Goal: Task Accomplishment & Management: Manage account settings

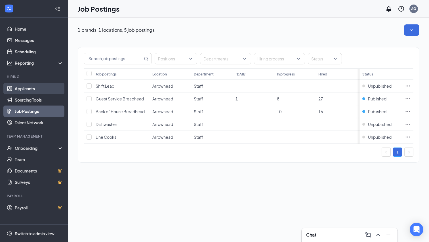
click at [30, 89] on link "Applicants" at bounding box center [39, 88] width 49 height 11
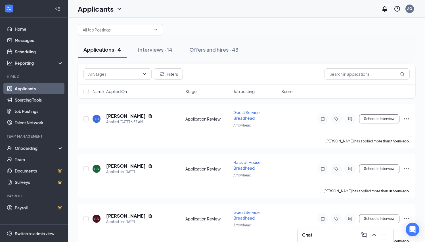
scroll to position [3, 0]
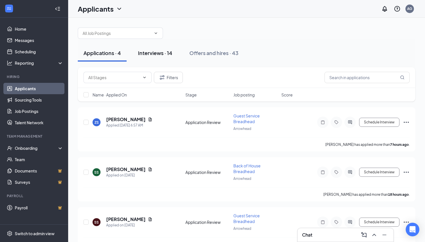
click at [158, 52] on div "Interviews · 14" at bounding box center [155, 52] width 34 height 7
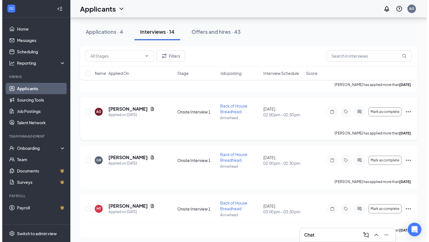
scroll to position [549, 0]
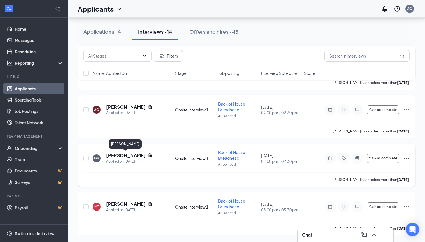
click at [126, 154] on h5 "[PERSON_NAME]" at bounding box center [125, 155] width 39 height 6
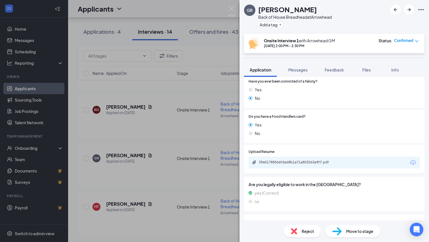
scroll to position [170, 0]
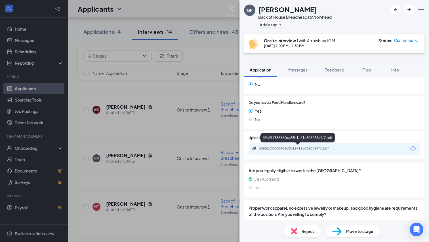
click at [226, 150] on div "39e01788566fda68b1a71a803263a9f7.pdf" at bounding box center [299, 148] width 80 height 5
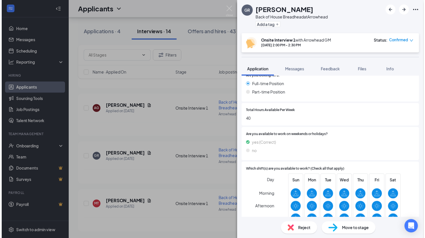
scroll to position [512, 0]
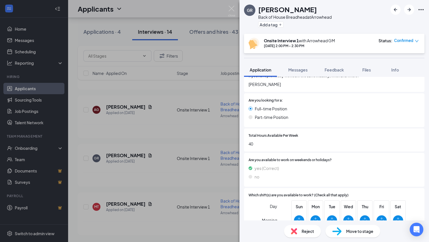
drag, startPoint x: 210, startPoint y: 45, endPoint x: 423, endPoint y: 120, distance: 225.2
click at [212, 45] on div "GR [PERSON_NAME] Back of House Breadhead at [GEOGRAPHIC_DATA] Add a tag Onsite …" at bounding box center [214, 121] width 429 height 242
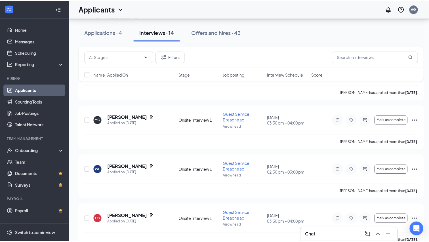
scroll to position [198, 0]
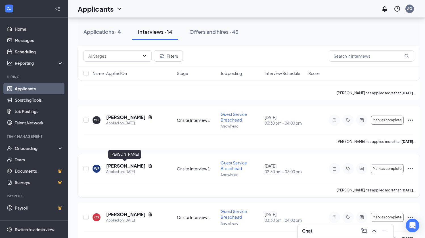
click at [126, 164] on h5 "[PERSON_NAME]" at bounding box center [125, 166] width 39 height 6
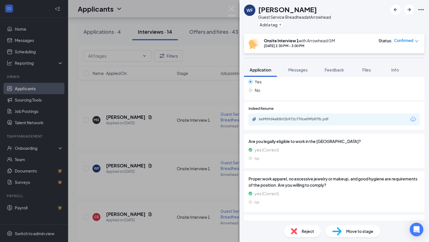
scroll to position [218, 0]
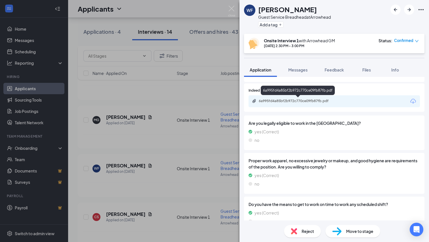
click at [226, 101] on div "6a995fd4a85bf2b972c770ce09fb87fb.pdf" at bounding box center [299, 101] width 80 height 5
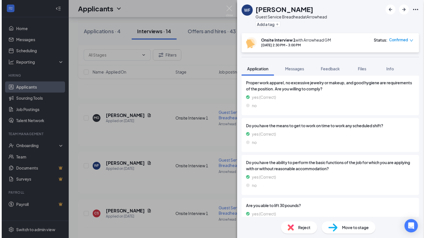
scroll to position [294, 0]
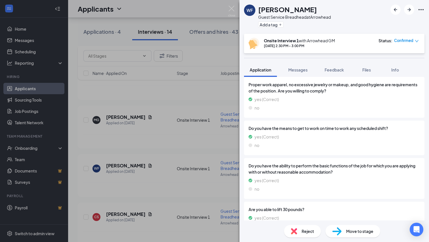
click at [191, 28] on div "WF [PERSON_NAME] Guest Service Breadhead at [GEOGRAPHIC_DATA] Add a tag Onsite …" at bounding box center [214, 121] width 429 height 242
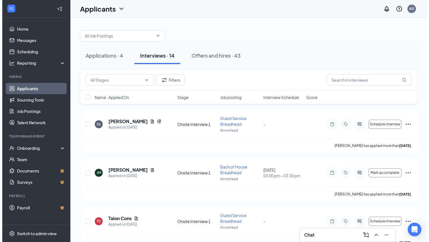
scroll to position [19, 0]
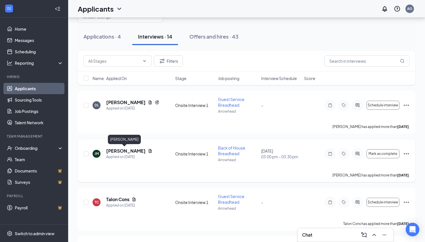
click at [127, 150] on h5 "[PERSON_NAME]" at bounding box center [125, 151] width 39 height 6
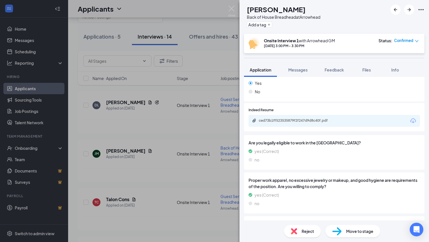
scroll to position [199, 0]
click at [226, 118] on div "ced73b1ff523535879f2f247d9d8c40f.pdf" at bounding box center [299, 120] width 80 height 5
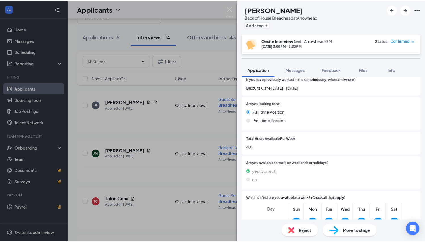
scroll to position [502, 0]
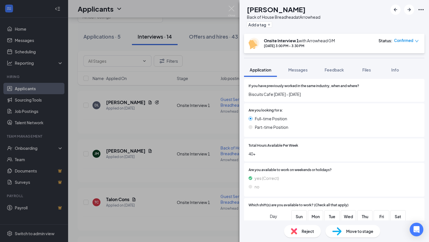
click at [209, 126] on div "[PERSON_NAME] Back of House Breadhead at [GEOGRAPHIC_DATA] Add a tag Onsite Int…" at bounding box center [214, 121] width 429 height 242
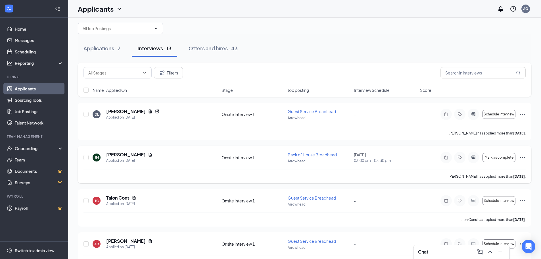
scroll to position [9, 0]
